Goal: Task Accomplishment & Management: Use online tool/utility

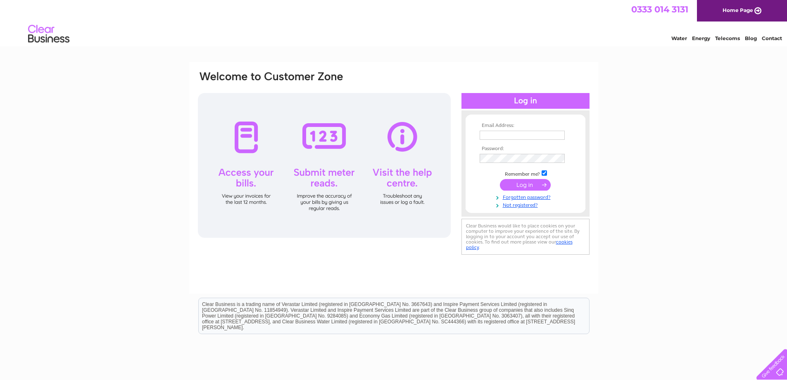
type input "info@ianjohnstonfuneraldirectors.co.uk"
click at [527, 186] on input "submit" at bounding box center [525, 185] width 51 height 12
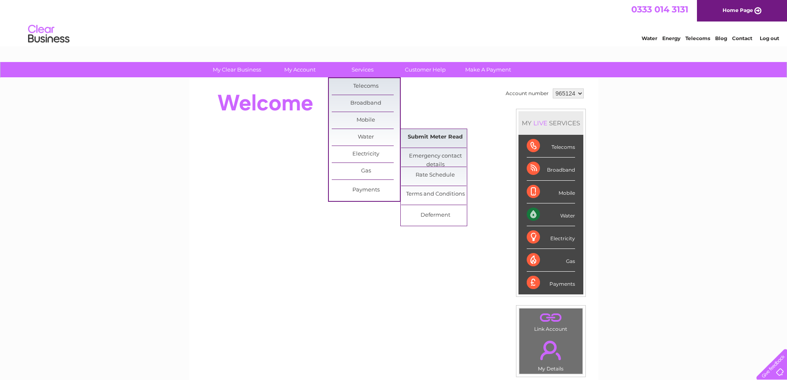
click at [442, 133] on link "Submit Meter Read" at bounding box center [435, 137] width 68 height 17
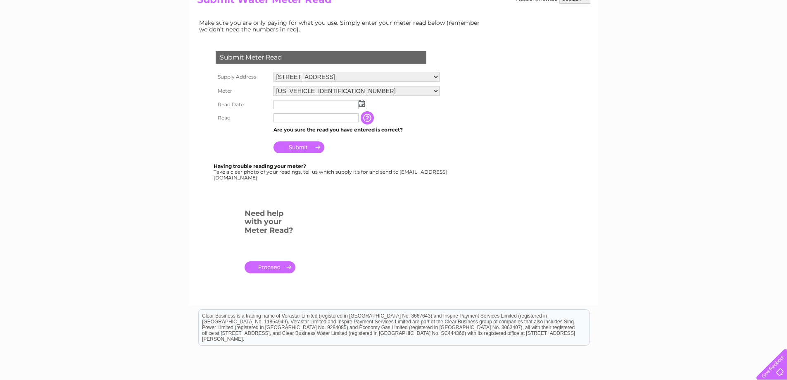
scroll to position [124, 0]
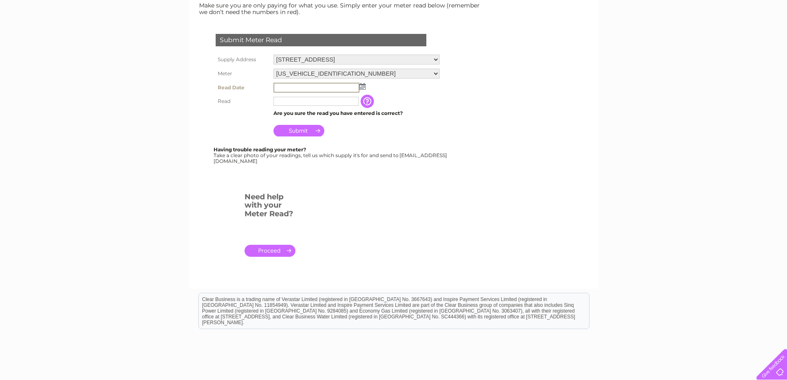
click at [286, 88] on input "text" at bounding box center [317, 88] width 86 height 10
click at [363, 88] on img at bounding box center [362, 86] width 6 height 7
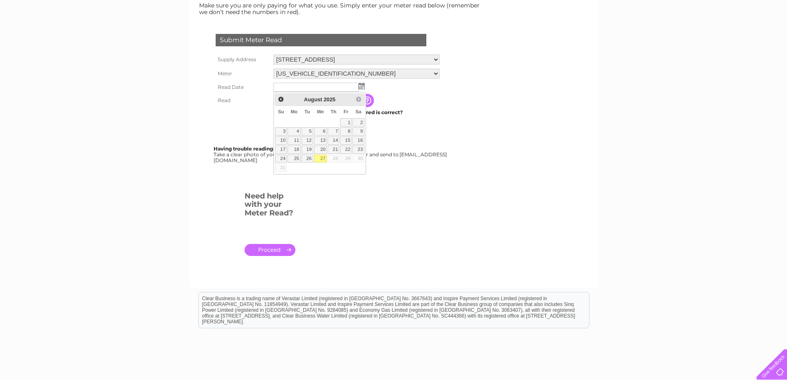
click at [323, 158] on link "27" at bounding box center [320, 159] width 13 height 8
type input "2025/08/27"
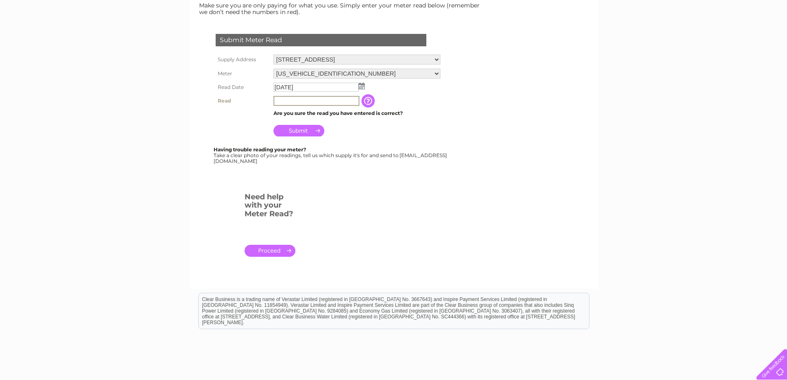
click at [306, 98] on input "text" at bounding box center [317, 101] width 86 height 10
click at [302, 130] on input "Submit" at bounding box center [299, 130] width 51 height 12
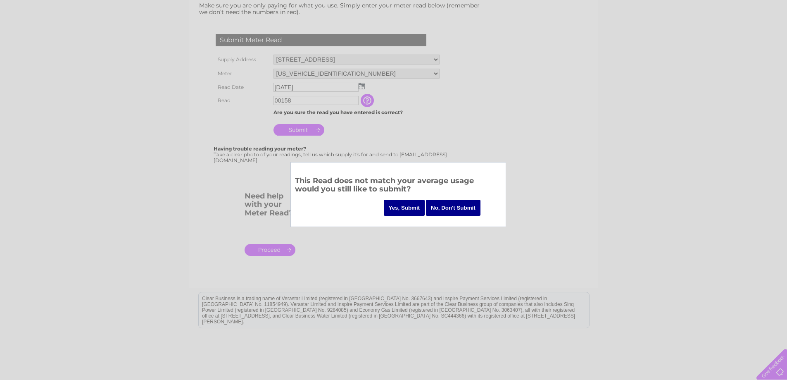
click at [463, 151] on div at bounding box center [393, 190] width 787 height 380
click at [452, 210] on input "No, Don't Submit" at bounding box center [453, 208] width 55 height 16
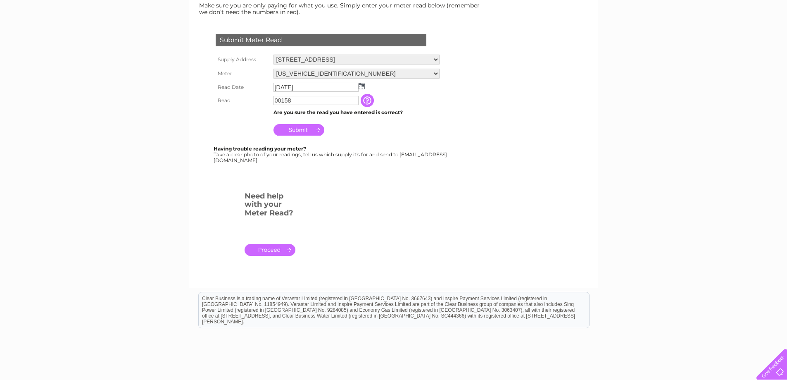
click at [330, 100] on input "00158" at bounding box center [316, 100] width 85 height 9
click at [298, 100] on input "00158" at bounding box center [317, 101] width 86 height 10
click at [278, 101] on input "00158" at bounding box center [317, 101] width 86 height 10
click at [306, 129] on input "Submit" at bounding box center [299, 130] width 51 height 12
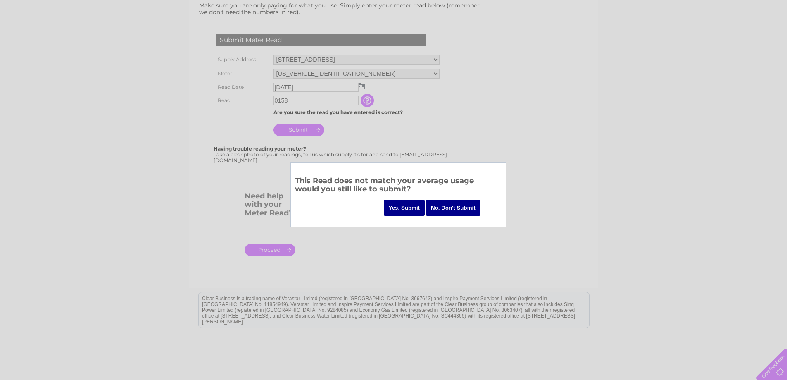
click at [278, 100] on div at bounding box center [393, 190] width 787 height 380
click at [416, 100] on div at bounding box center [393, 190] width 787 height 380
click at [445, 210] on input "No, Don't Submit" at bounding box center [453, 208] width 55 height 16
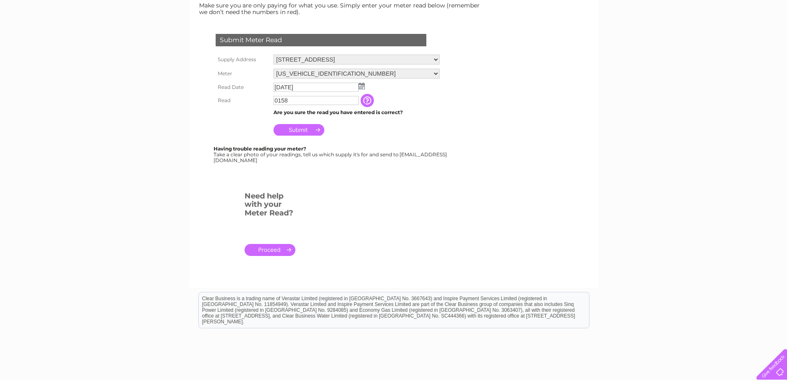
click at [293, 99] on input "0158" at bounding box center [316, 100] width 85 height 9
type input "00158"
click at [306, 128] on input "Submit" at bounding box center [299, 130] width 51 height 12
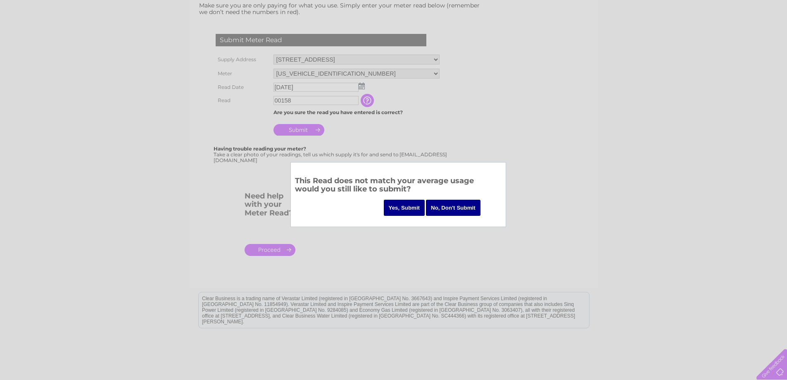
click at [421, 207] on input "Yes, Submit" at bounding box center [404, 208] width 41 height 16
